Goal: Task Accomplishment & Management: Manage account settings

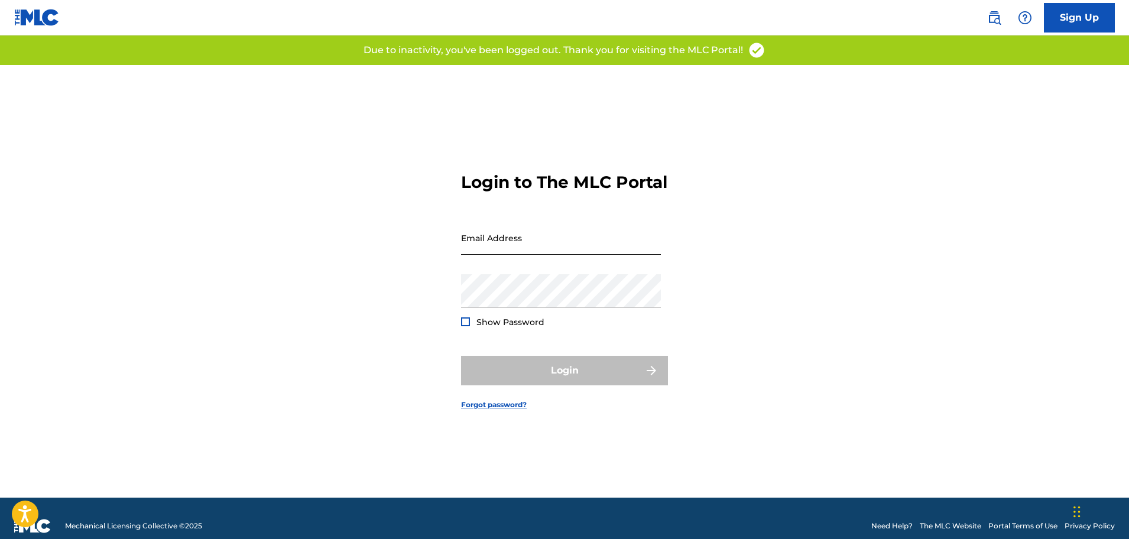
click at [555, 255] on input "Email Address" at bounding box center [561, 238] width 200 height 34
type input "[EMAIL_ADDRESS][DOMAIN_NAME]"
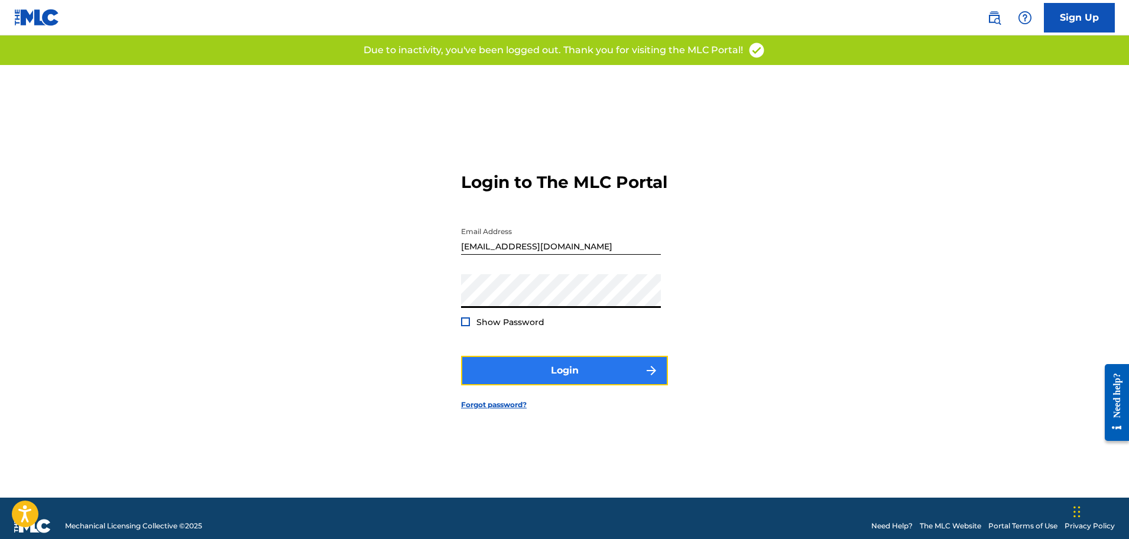
click at [533, 385] on button "Login" at bounding box center [564, 371] width 207 height 30
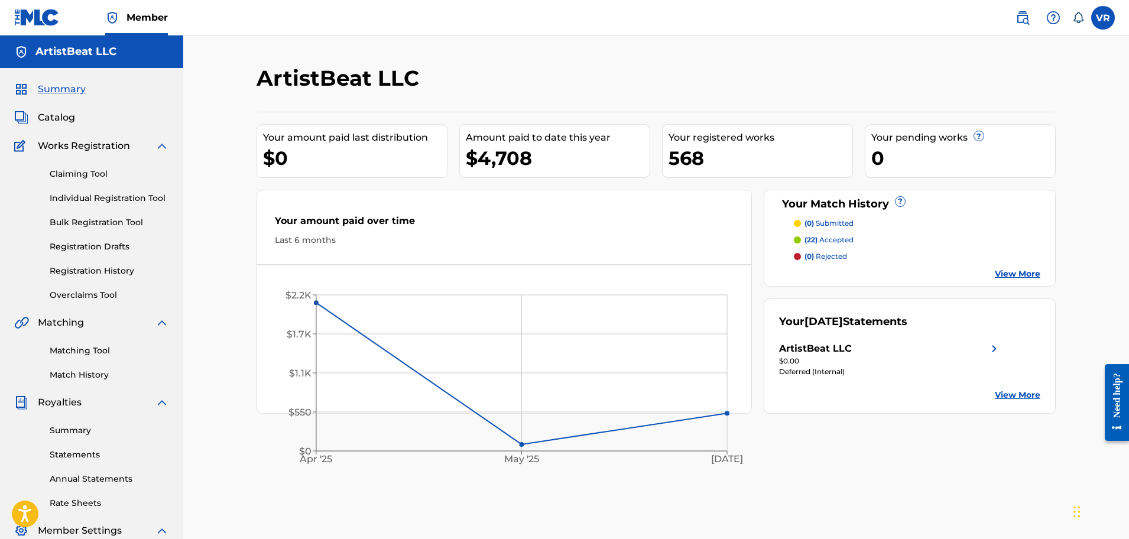
drag, startPoint x: 209, startPoint y: 382, endPoint x: 210, endPoint y: 371, distance: 10.7
click at [210, 377] on div "ArtistBeat LLC Your amount paid last distribution $0 Amount paid to date this y…" at bounding box center [656, 355] width 946 height 641
